Goal: Information Seeking & Learning: Learn about a topic

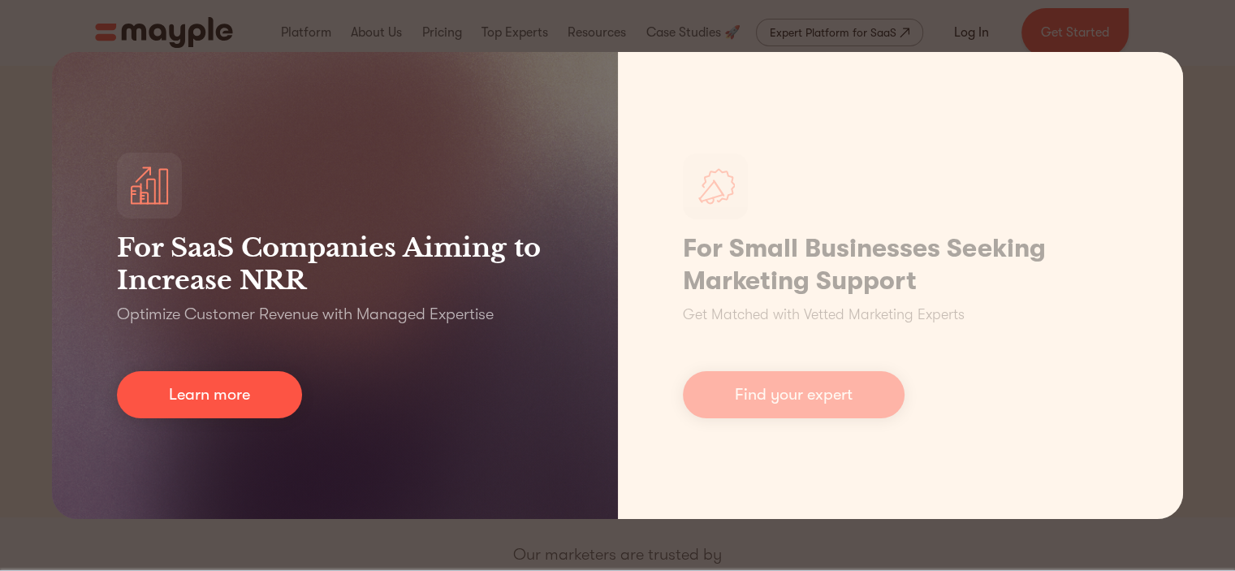
click at [35, 92] on div "For SaaS Companies Aiming to Increase NRR Optimize Customer Revenue with Manage…" at bounding box center [617, 285] width 1235 height 571
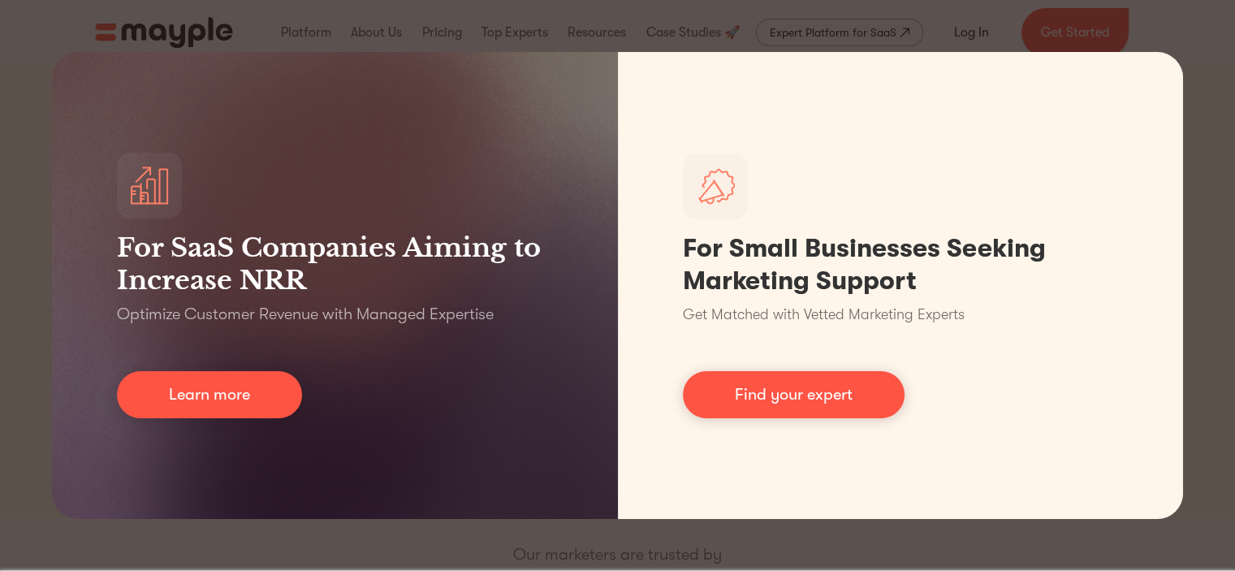
drag, startPoint x: 0, startPoint y: 168, endPoint x: 3, endPoint y: 183, distance: 15.0
click at [3, 183] on div "For SaaS Companies Aiming to Increase NRR Optimize Customer Revenue with Manage…" at bounding box center [617, 285] width 1235 height 571
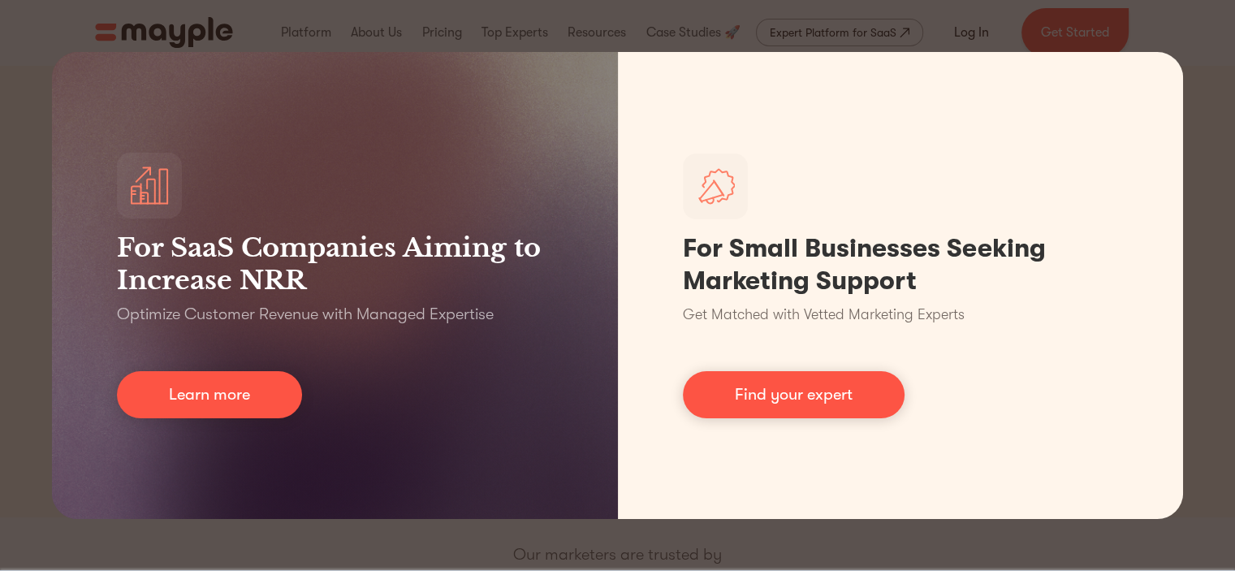
drag, startPoint x: 6, startPoint y: 191, endPoint x: 58, endPoint y: 191, distance: 52.8
click at [6, 193] on div "For SaaS Companies Aiming to Increase NRR Optimize Customer Revenue with Manage…" at bounding box center [617, 285] width 1235 height 571
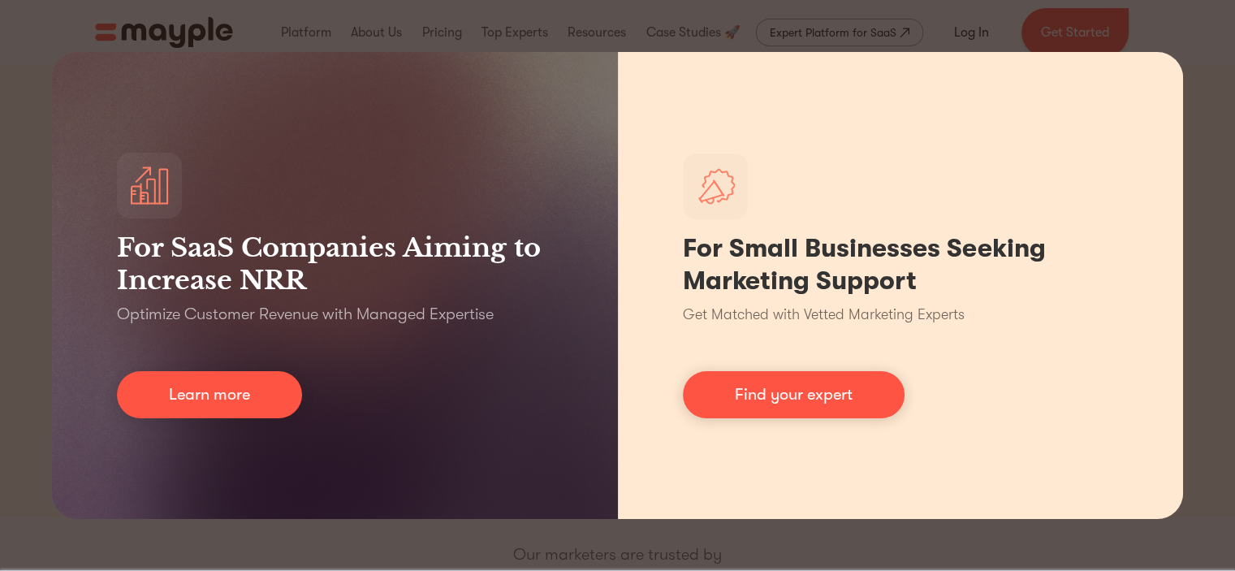
drag, startPoint x: 1212, startPoint y: 63, endPoint x: 1069, endPoint y: 110, distance: 150.5
click at [1127, 80] on div "For SaaS Companies Aiming to Increase NRR Optimize Customer Revenue with Manage…" at bounding box center [617, 285] width 1235 height 571
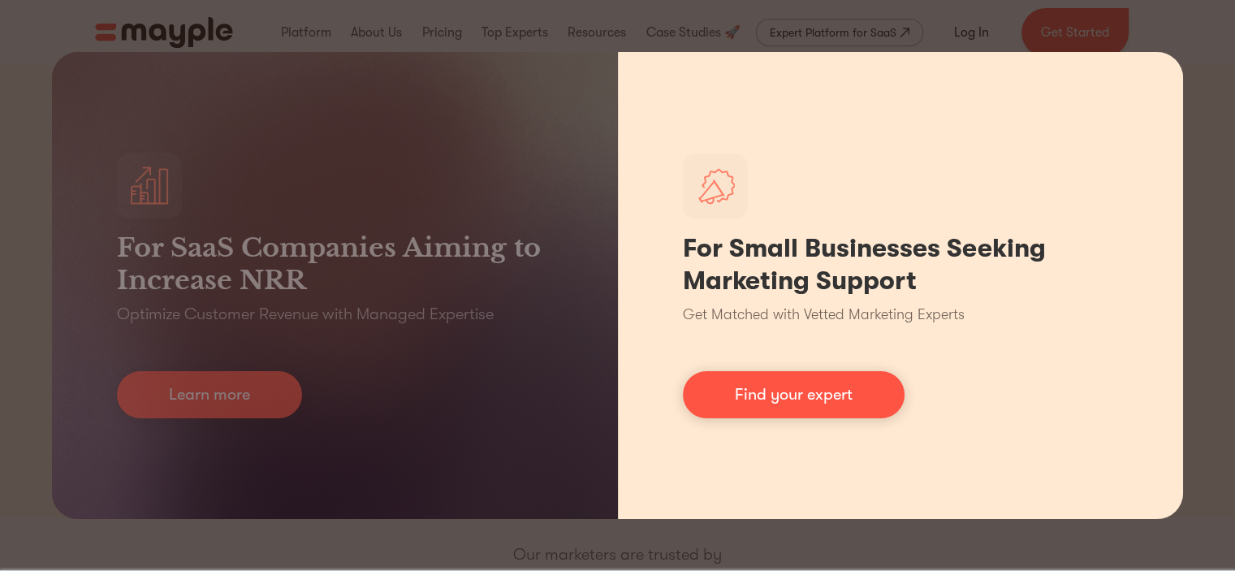
click at [1059, 121] on div "For Small Businesses Seeking Marketing Support Get Matched with Vetted Marketin…" at bounding box center [901, 285] width 566 height 467
drag, startPoint x: 1058, startPoint y: 122, endPoint x: 700, endPoint y: 361, distance: 430.4
click at [1057, 123] on div "For Small Businesses Seeking Marketing Support Get Matched with Vetted Marketin…" at bounding box center [901, 285] width 566 height 467
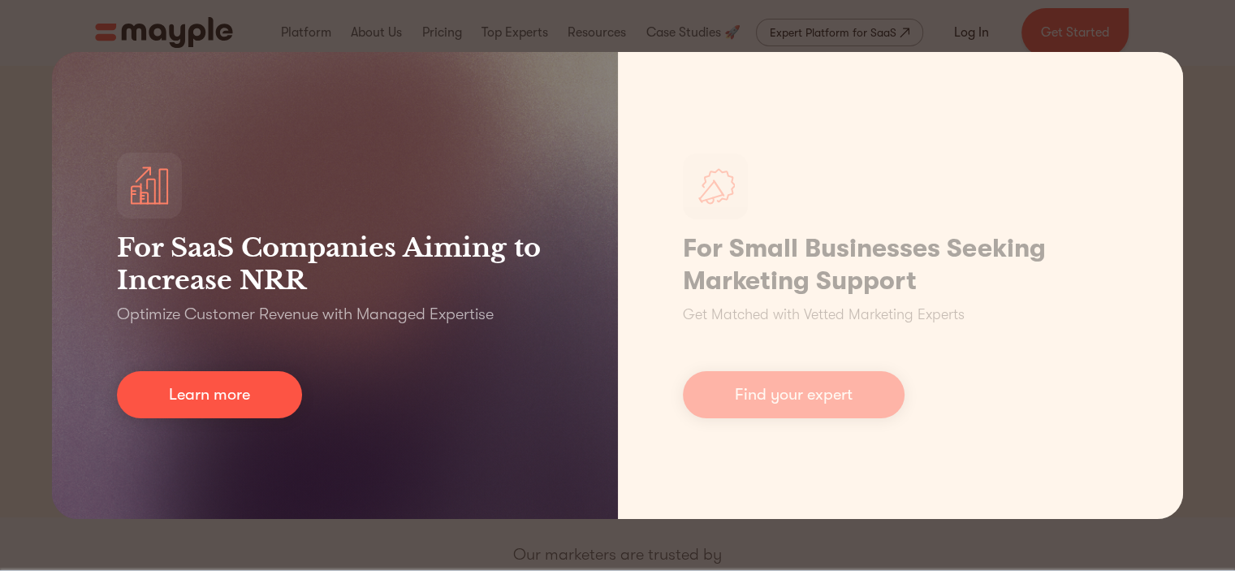
click at [608, 421] on div "For SaaS Companies Aiming to Increase NRR Optimize Customer Revenue with Manage…" at bounding box center [335, 285] width 566 height 467
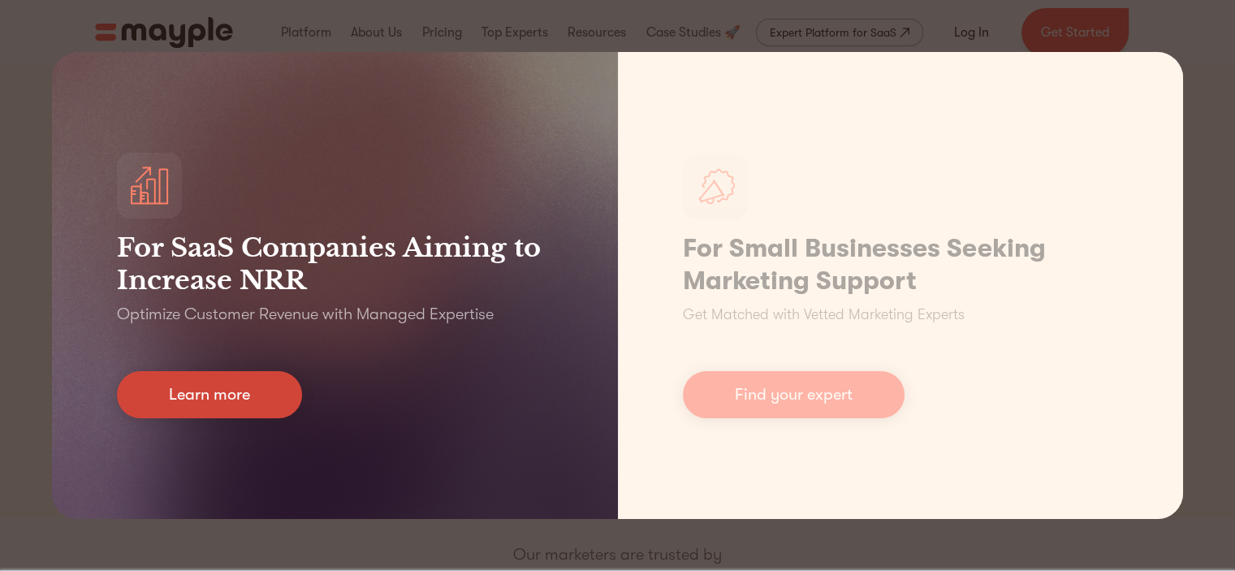
click at [227, 382] on link "Learn more" at bounding box center [209, 394] width 185 height 47
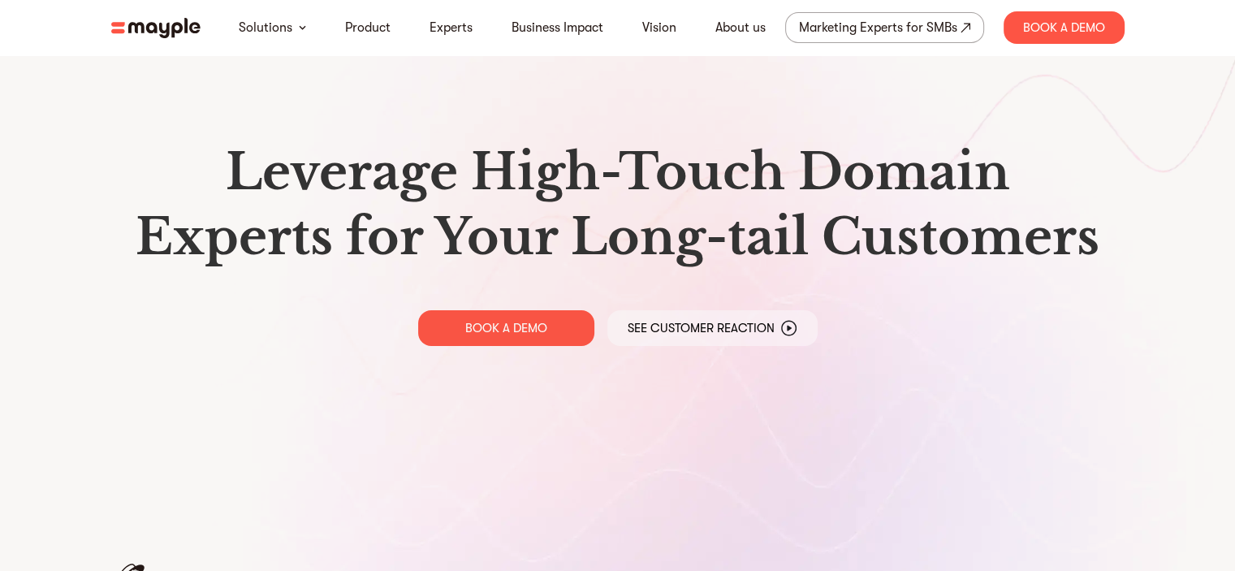
click at [221, 406] on div "Leverage High-Touch Domain Experts for Your Long-tail Customers BOOK A DEMO See…" at bounding box center [617, 243] width 1039 height 486
